Goal: Navigation & Orientation: Find specific page/section

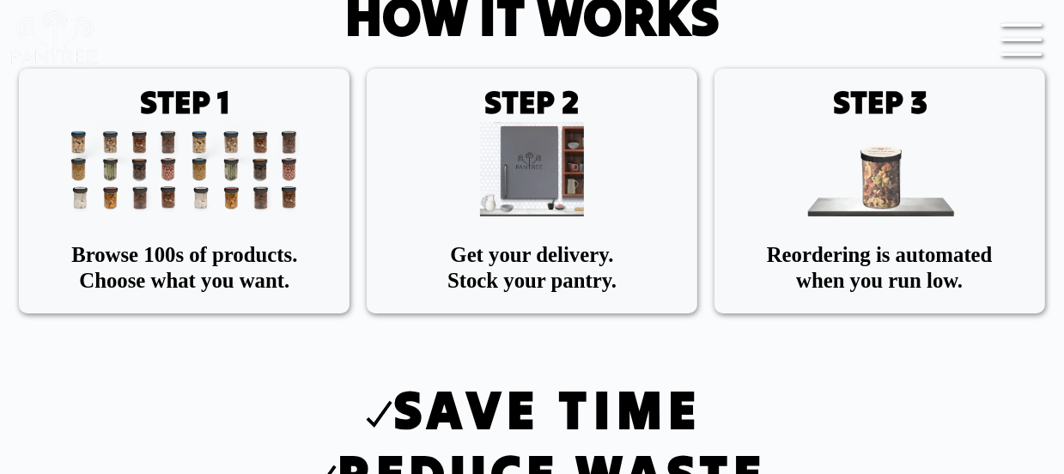
scroll to position [1546, 0]
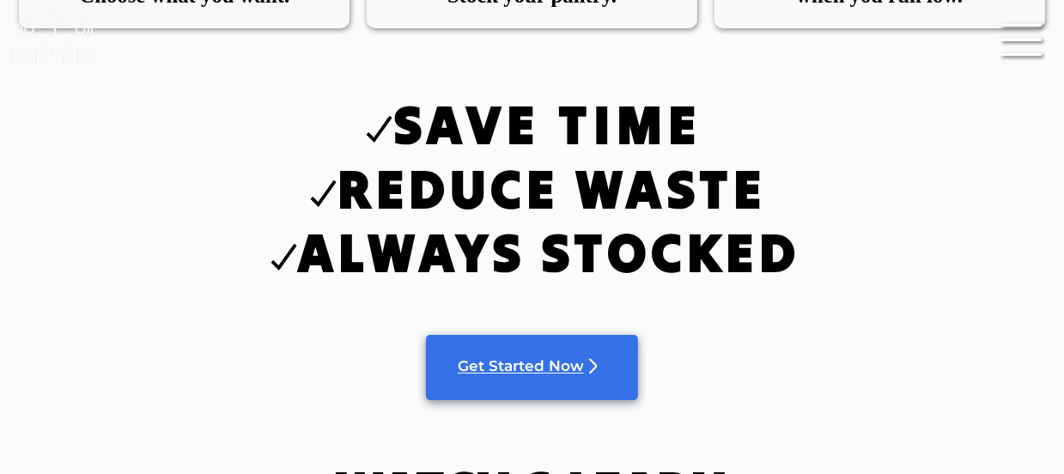
click at [564, 380] on link "Get Started Now" at bounding box center [532, 367] width 213 height 65
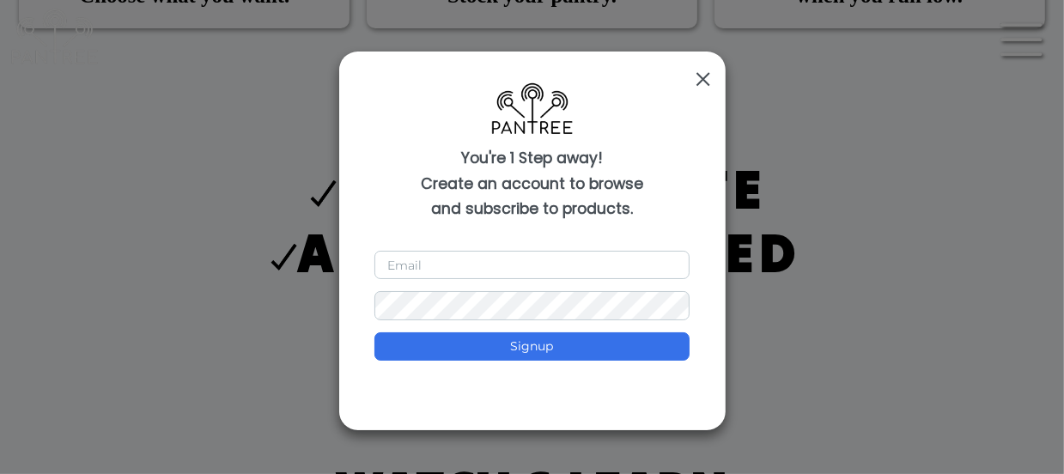
scroll to position [1804, 0]
click at [706, 86] on div "×" at bounding box center [703, 78] width 23 height 41
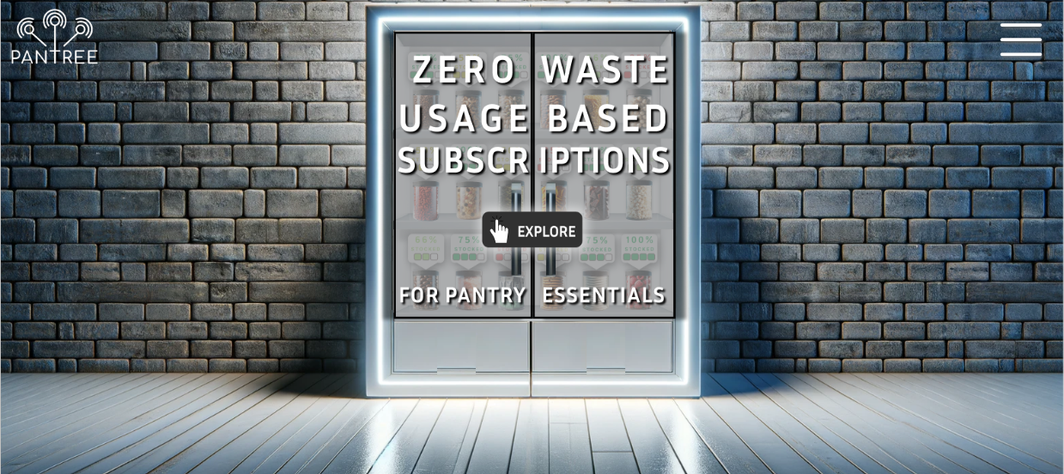
scroll to position [0, 0]
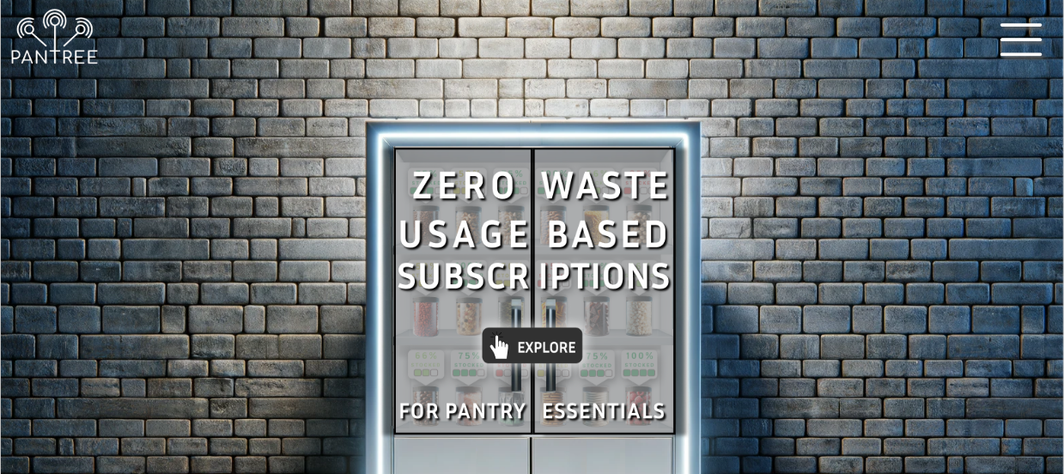
click at [1016, 51] on img at bounding box center [1025, 35] width 54 height 47
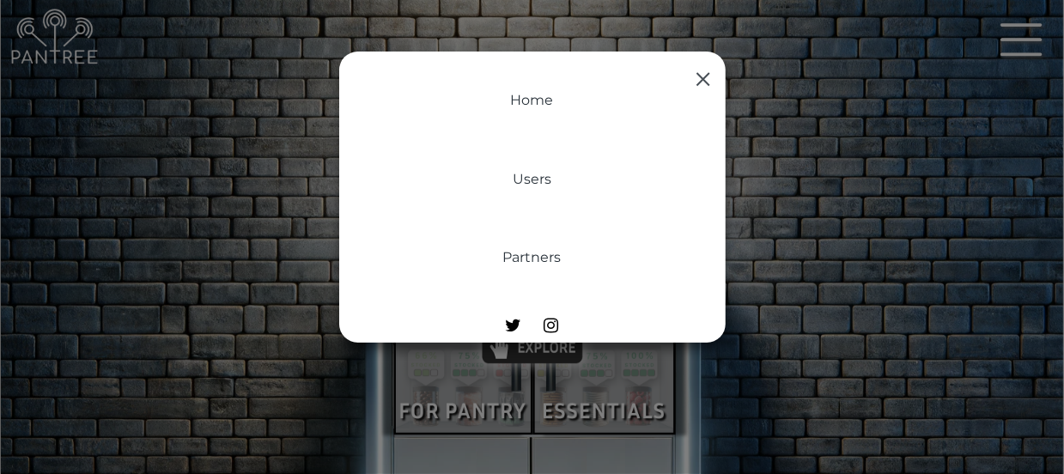
click at [534, 105] on button "Home" at bounding box center [532, 119] width 69 height 78
click at [102, 244] on div "× Home Users Partners" at bounding box center [532, 237] width 1064 height 474
